Goal: Information Seeking & Learning: Learn about a topic

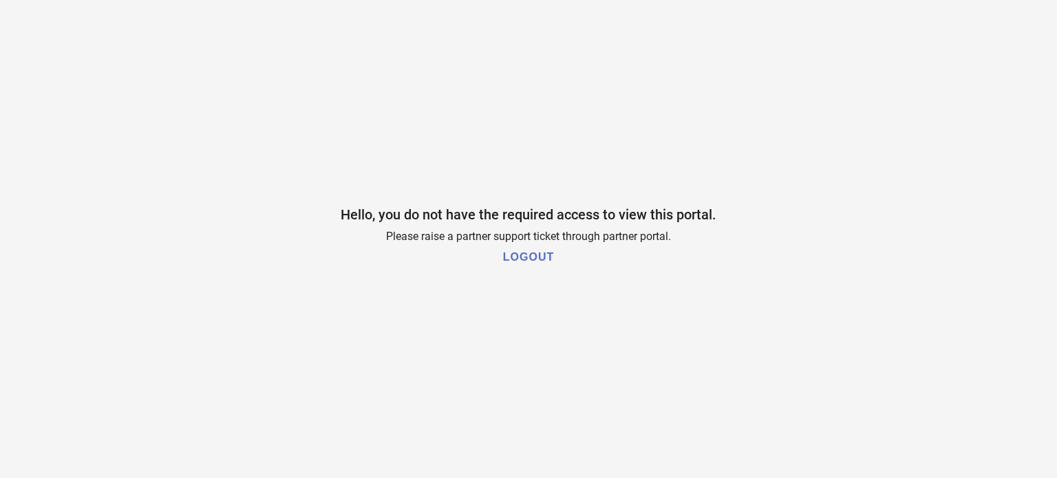
click at [546, 258] on h1 "LOGOUT" at bounding box center [528, 257] width 51 height 12
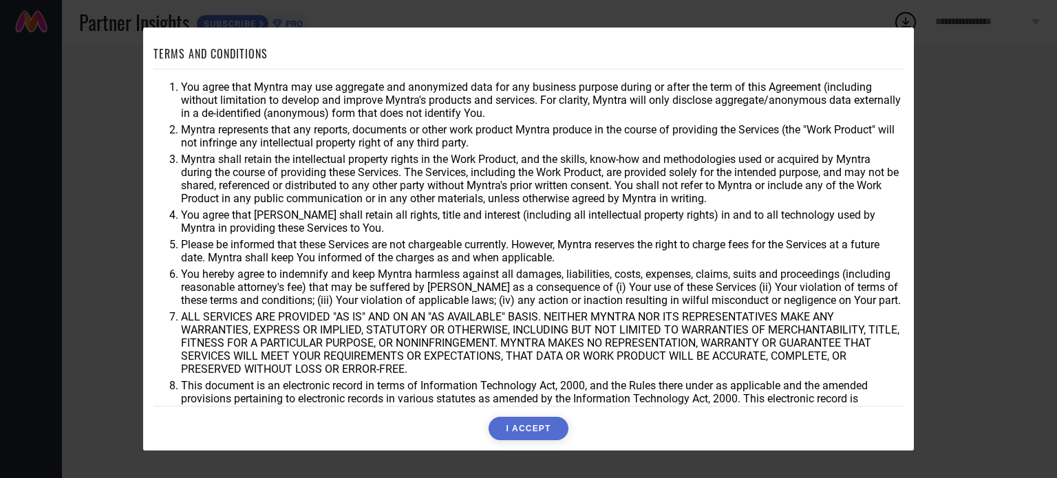
click at [557, 426] on button "I ACCEPT" at bounding box center [527, 428] width 79 height 23
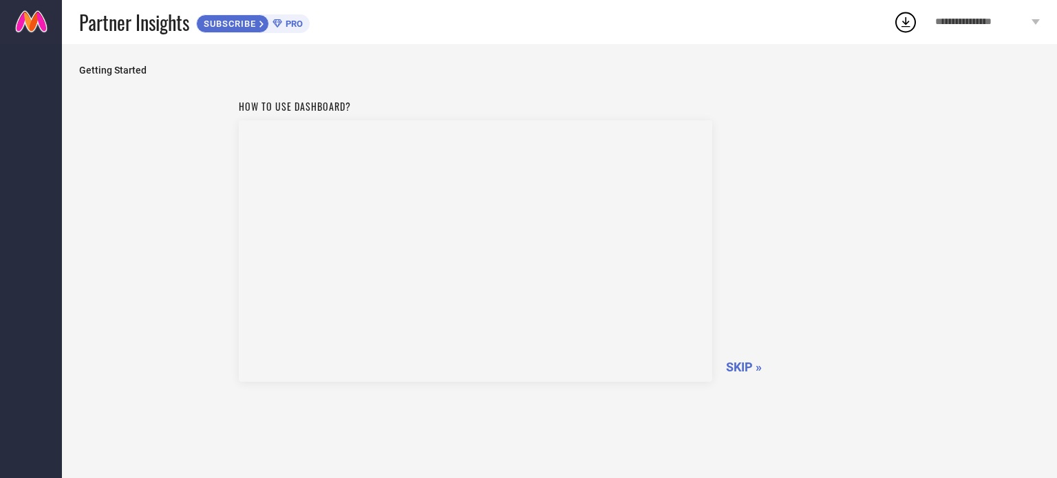
drag, startPoint x: 312, startPoint y: 24, endPoint x: 301, endPoint y: 26, distance: 11.2
click at [301, 26] on div "Partner Insights SUBSCRIBE PRO" at bounding box center [486, 22] width 814 height 44
click at [301, 26] on span "PRO" at bounding box center [292, 24] width 21 height 10
click at [110, 72] on span "Getting Started" at bounding box center [559, 70] width 960 height 11
click at [733, 360] on span "SKIP »" at bounding box center [744, 367] width 36 height 14
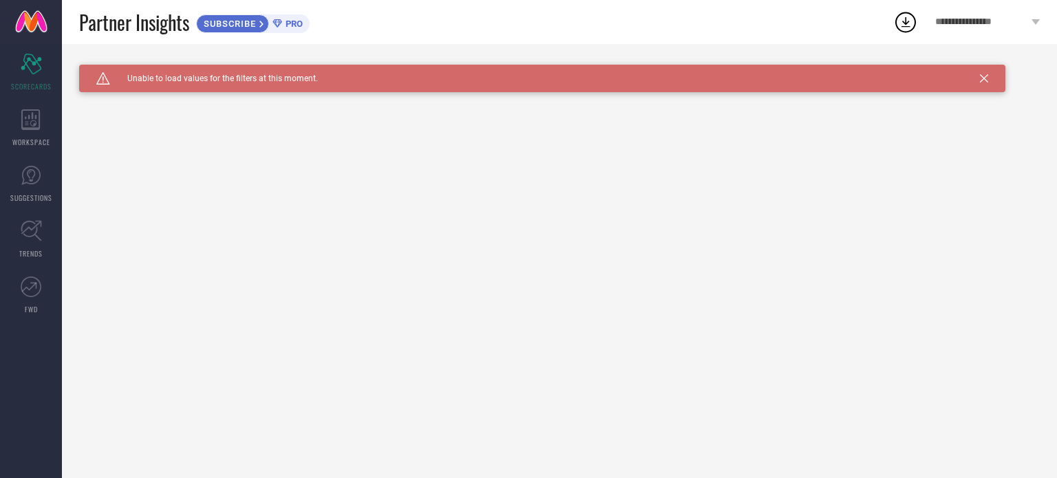
click at [986, 73] on div "Caution Created with Sketch. Unable to load values for the filters at this mome…" at bounding box center [542, 79] width 926 height 28
click at [984, 76] on icon at bounding box center [984, 78] width 8 height 8
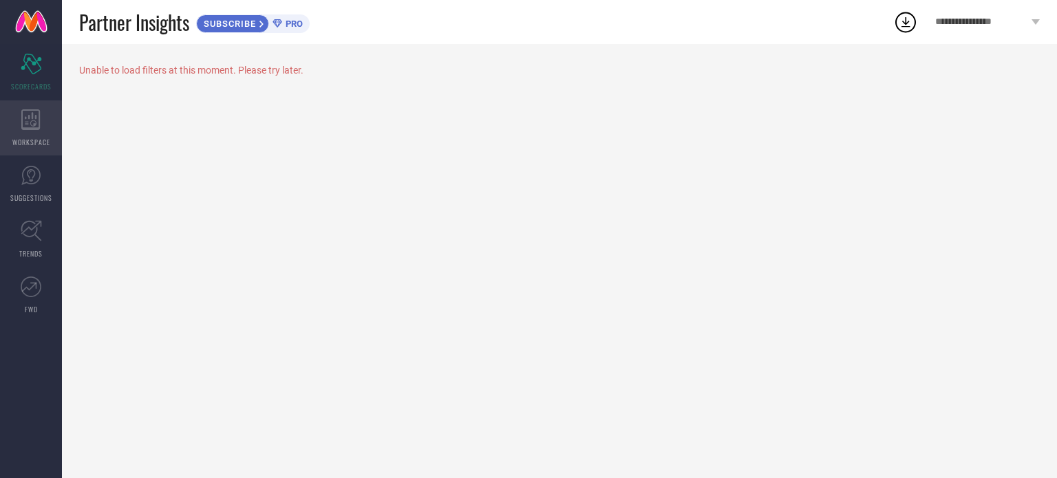
click at [28, 131] on div "WORKSPACE" at bounding box center [31, 127] width 62 height 55
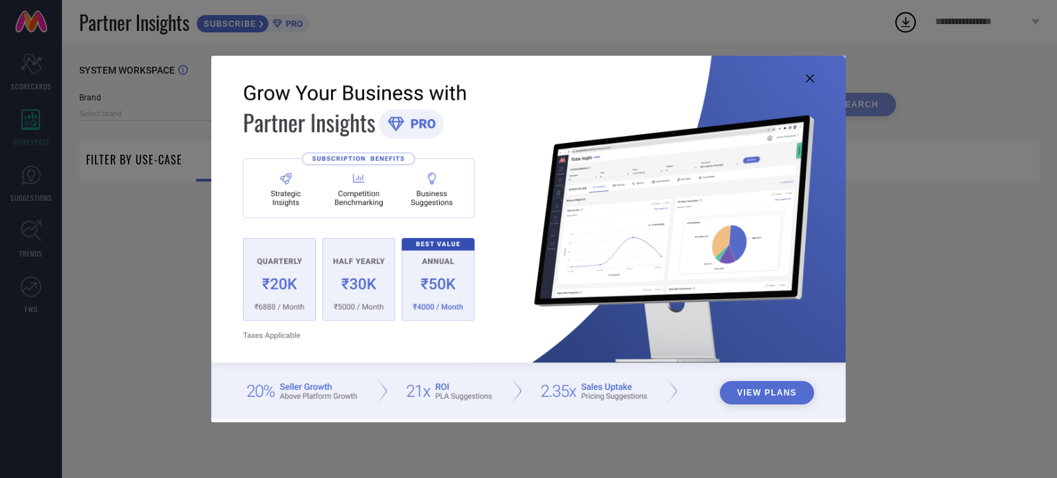
type input "1 STOP FASHION"
type input "All"
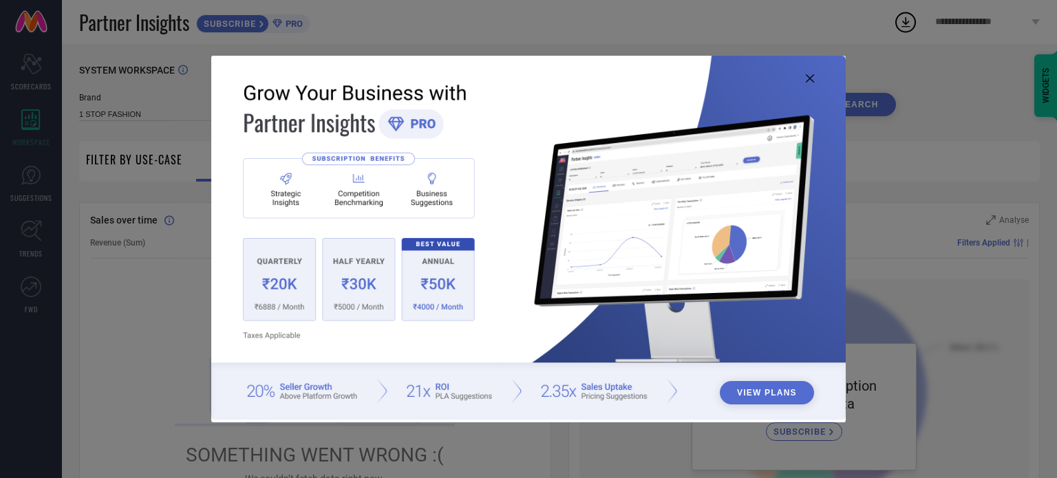
click at [802, 81] on img at bounding box center [528, 238] width 634 height 365
click at [812, 78] on icon at bounding box center [810, 78] width 8 height 8
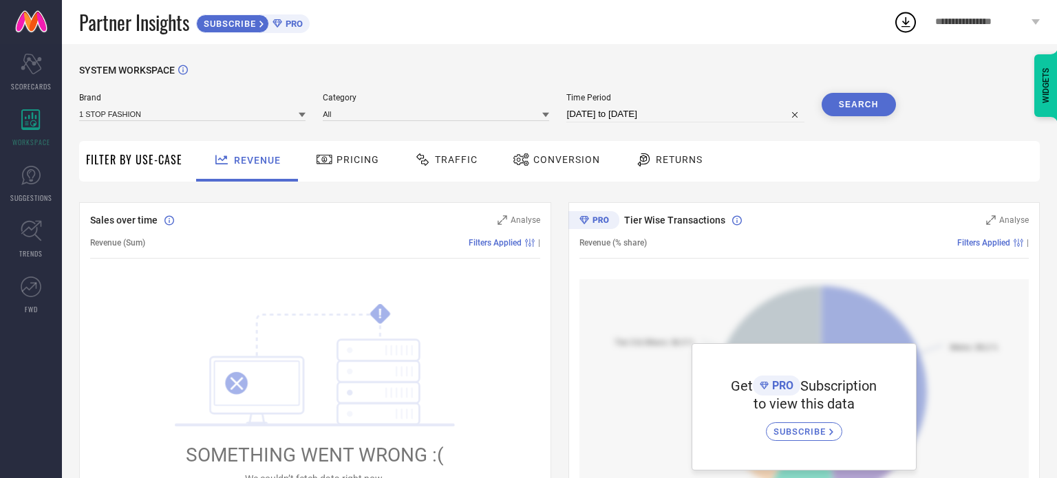
click at [358, 174] on div "Pricing" at bounding box center [348, 161] width 98 height 41
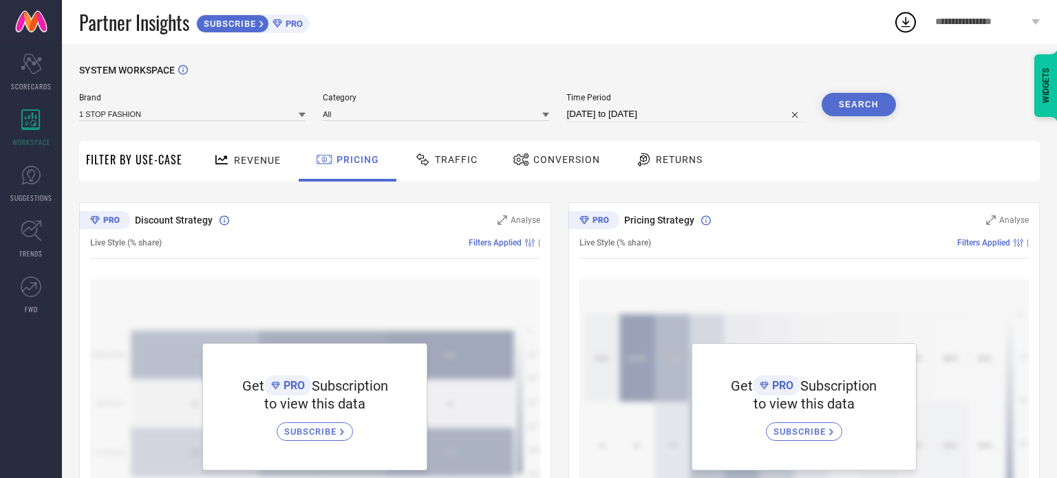
click at [440, 169] on div "Traffic" at bounding box center [446, 159] width 70 height 23
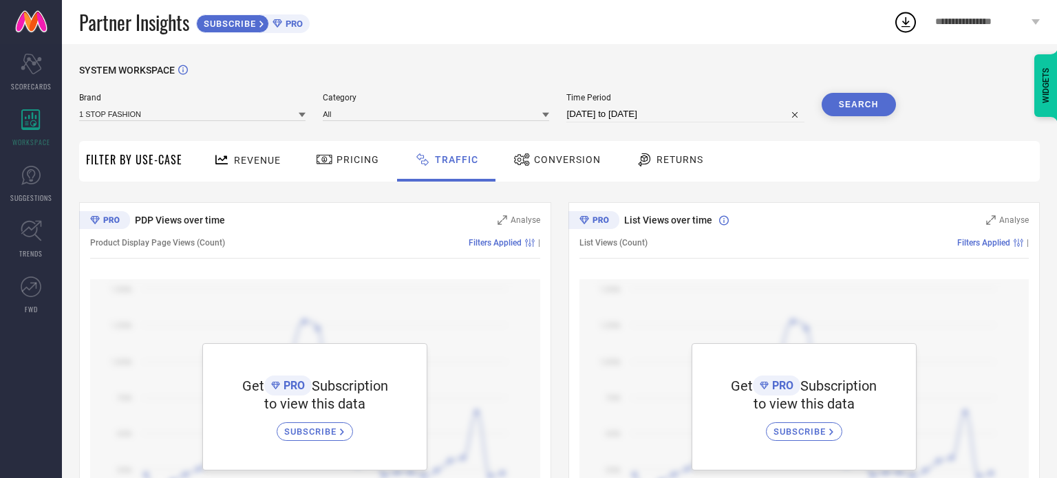
click at [550, 169] on div "Conversion" at bounding box center [557, 159] width 94 height 23
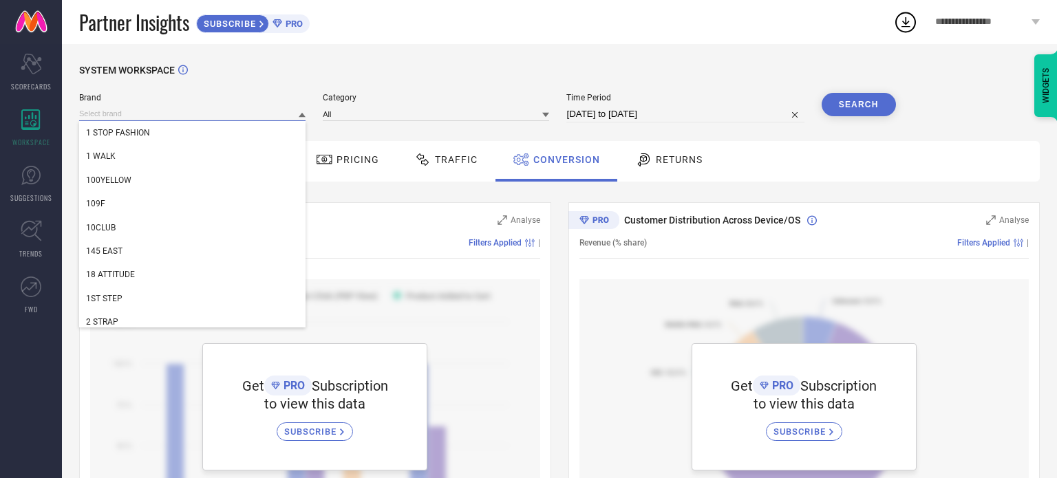
click at [289, 117] on input at bounding box center [192, 114] width 226 height 14
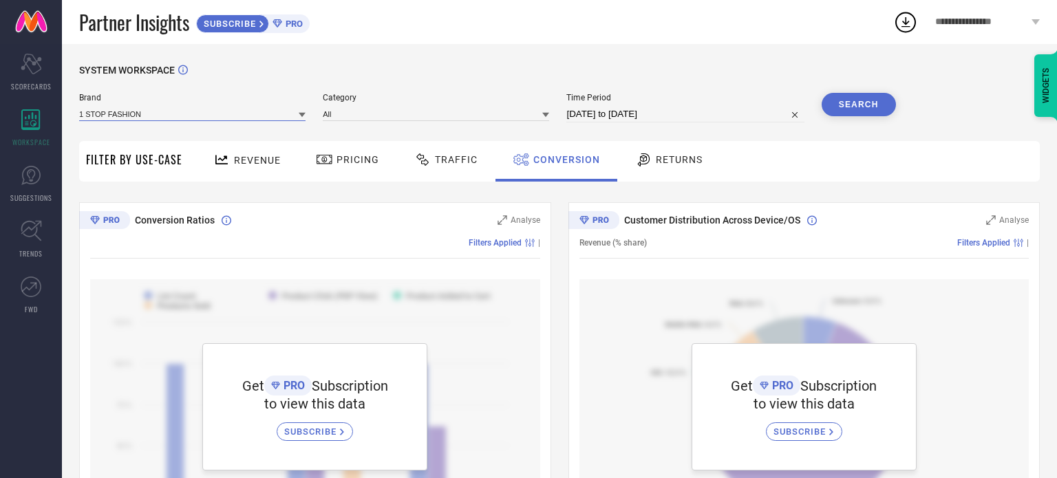
click at [289, 117] on input at bounding box center [192, 114] width 226 height 14
type input "t"
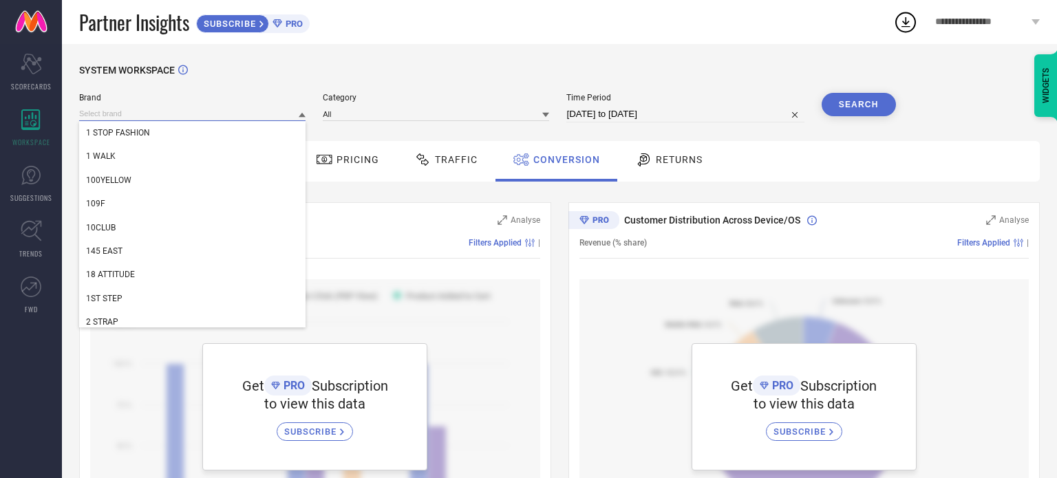
click at [289, 117] on input at bounding box center [192, 114] width 226 height 14
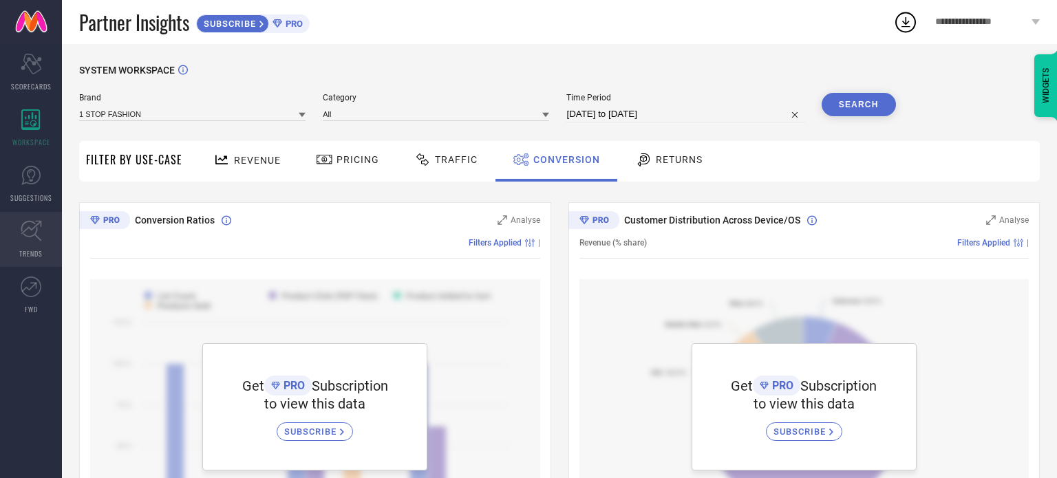
click at [17, 242] on link "TRENDS" at bounding box center [31, 239] width 62 height 55
